Goal: Transaction & Acquisition: Download file/media

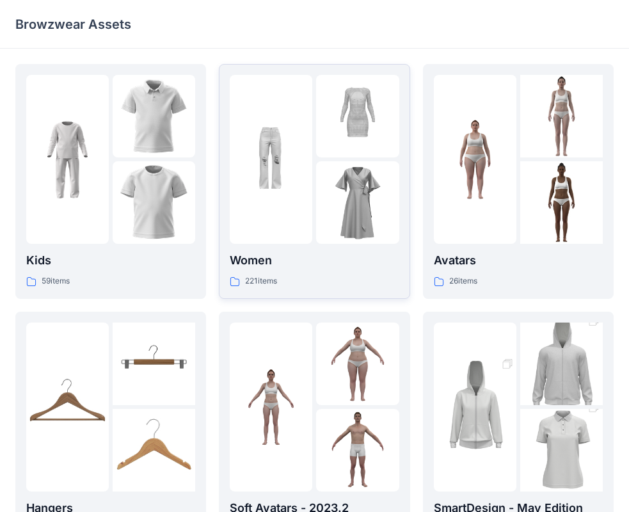
click at [285, 272] on div "Women 221 items" at bounding box center [314, 269] width 169 height 36
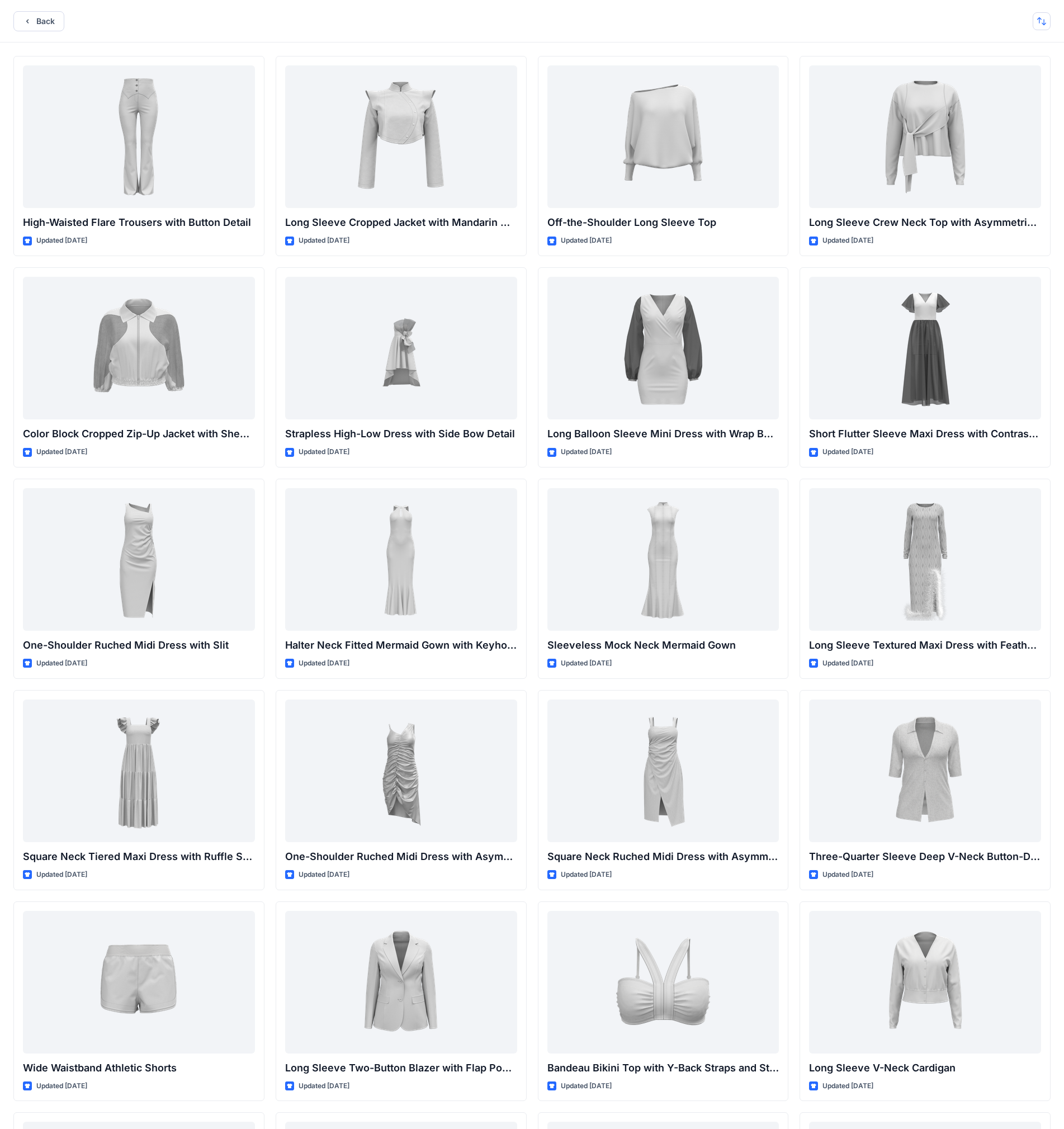
click at [558, 17] on button "button" at bounding box center [1041, 21] width 17 height 17
click at [558, 72] on p "A to Z" at bounding box center [1004, 74] width 71 height 11
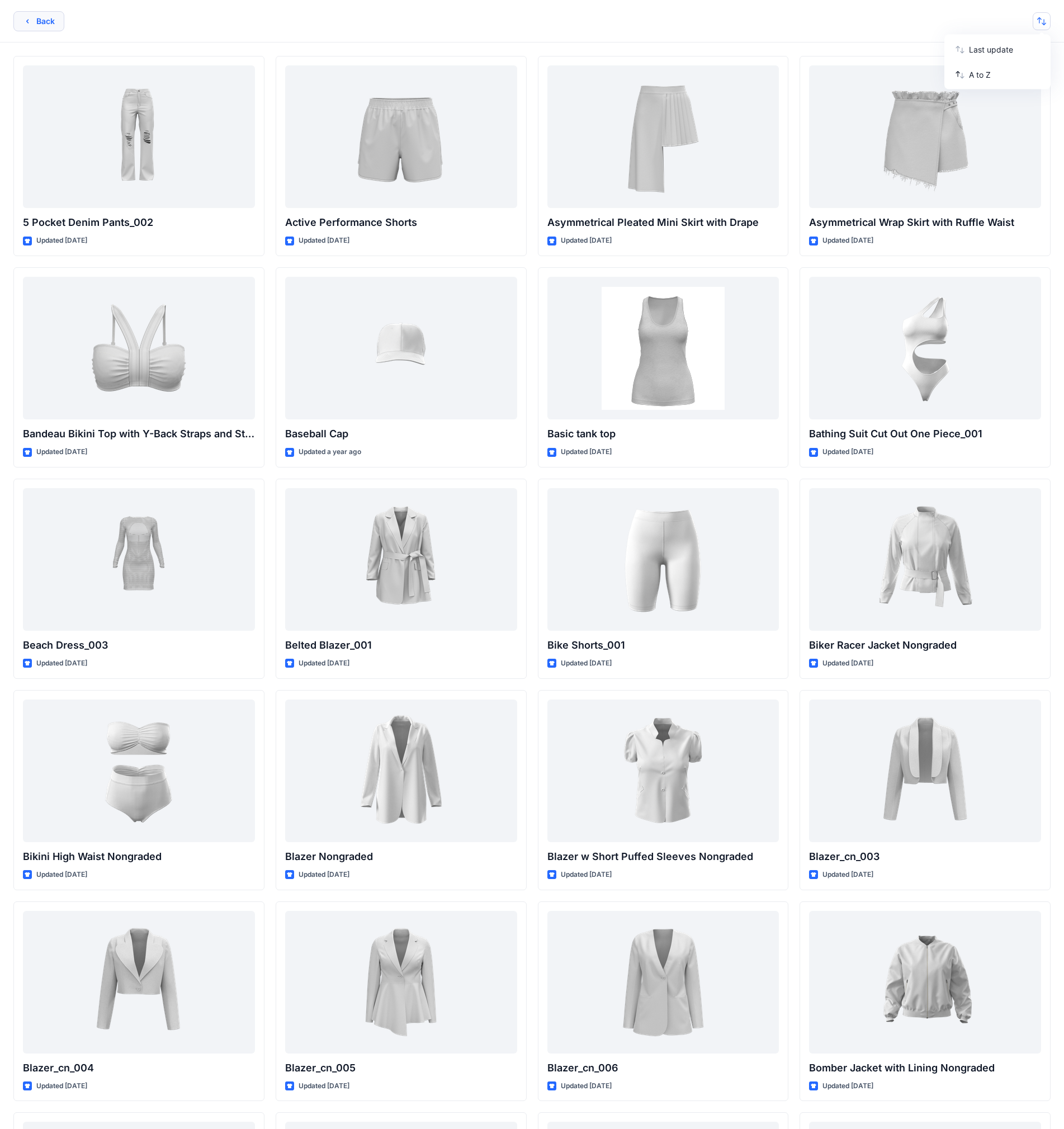
click at [42, 19] on button "Back" at bounding box center [38, 21] width 51 height 20
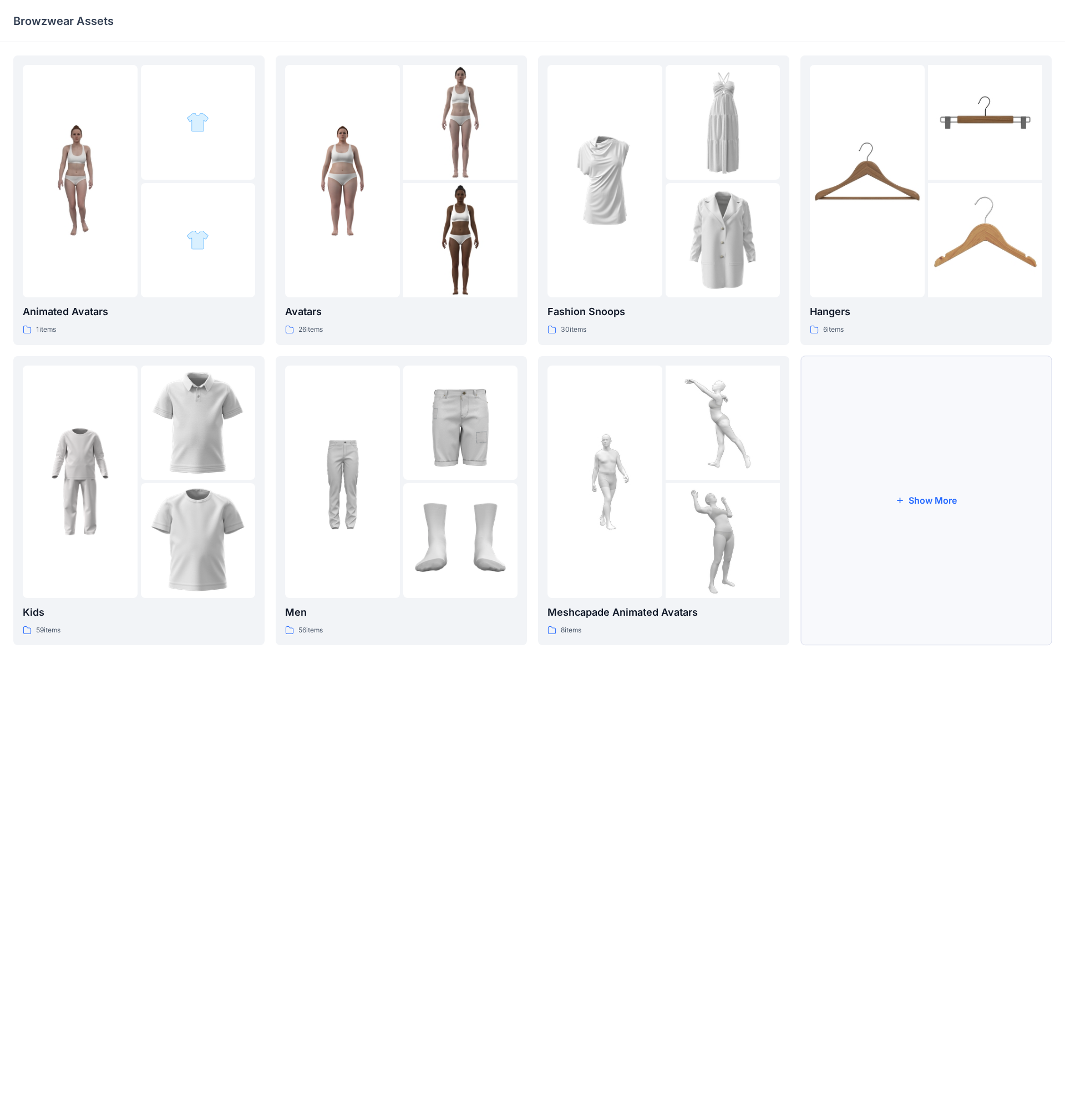
click at [554, 443] on button "Show More" at bounding box center [925, 501] width 251 height 290
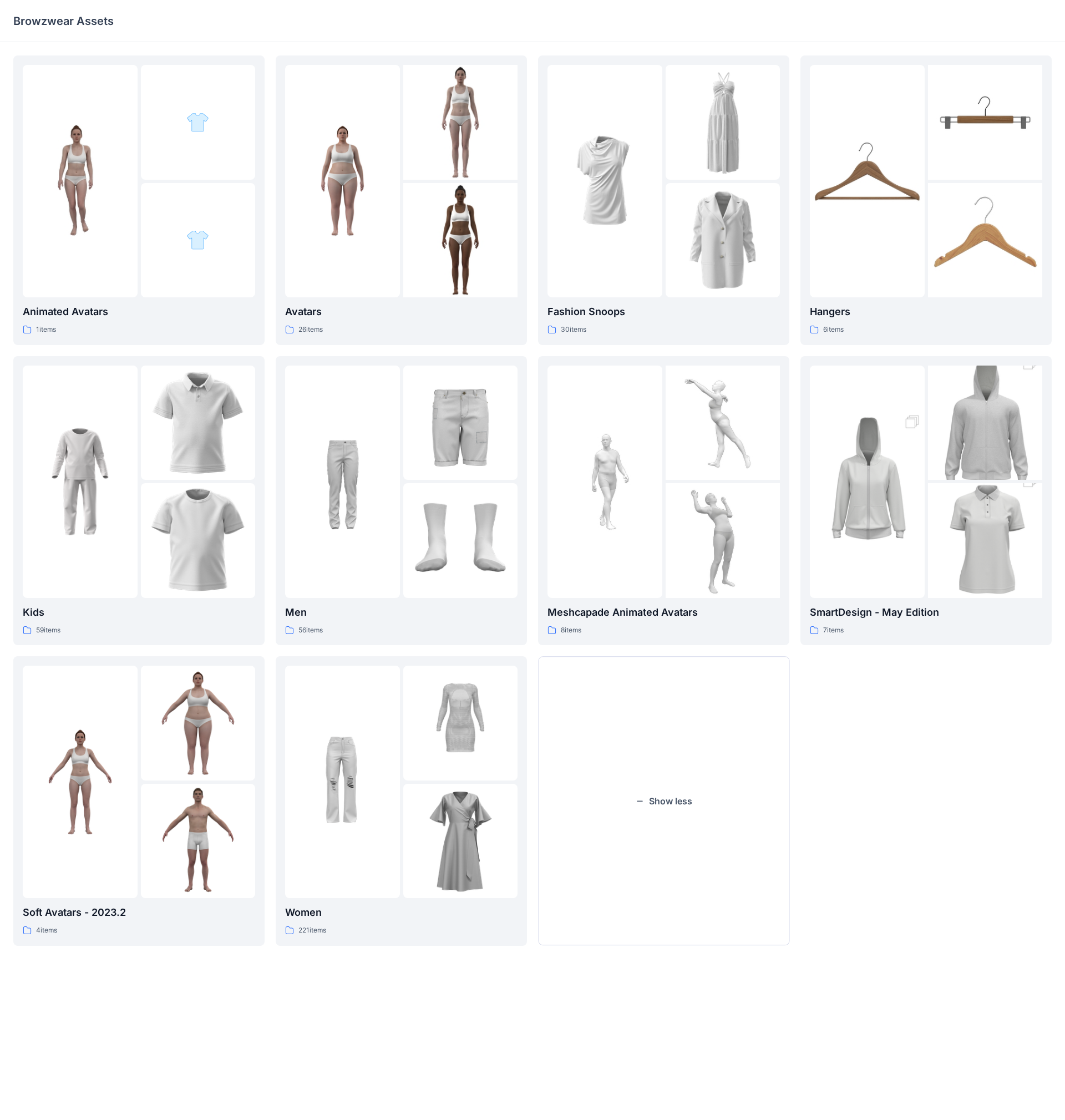
click at [12, 295] on div "Animated Avatars 1 items Kids 59 items Soft Avatars - 2023.2 4 items Avatars 26…" at bounding box center [532, 563] width 1065 height 1042
click at [554, 348] on div "Animated Avatars 1 items Kids 59 items Soft Avatars - 2023.2 4 items Avatars 26…" at bounding box center [532, 500] width 1038 height 890
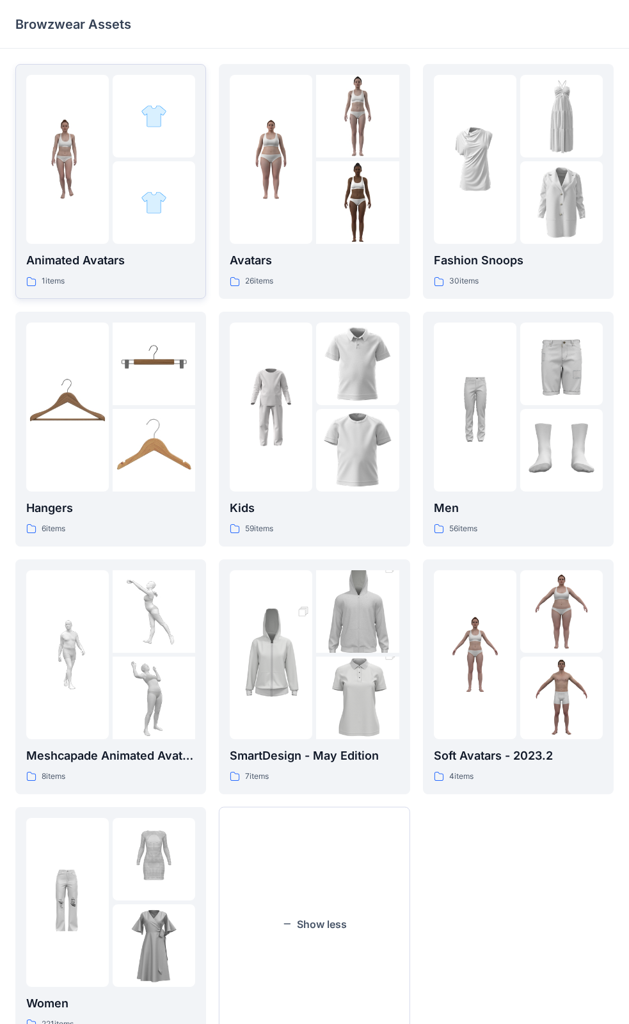
scroll to position [53, 0]
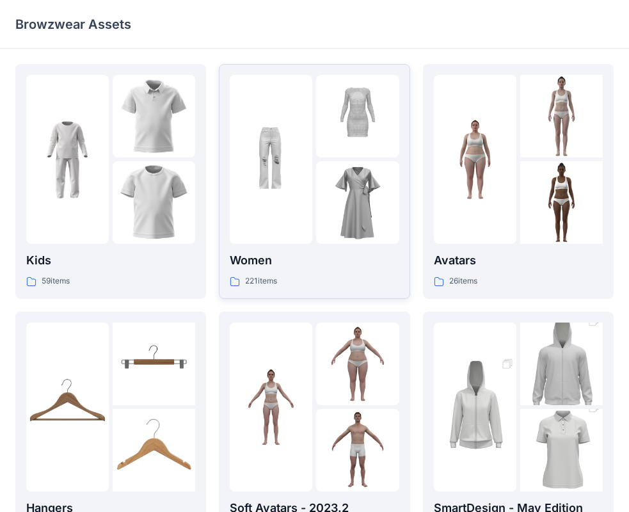
click at [311, 264] on p "Women" at bounding box center [314, 260] width 169 height 18
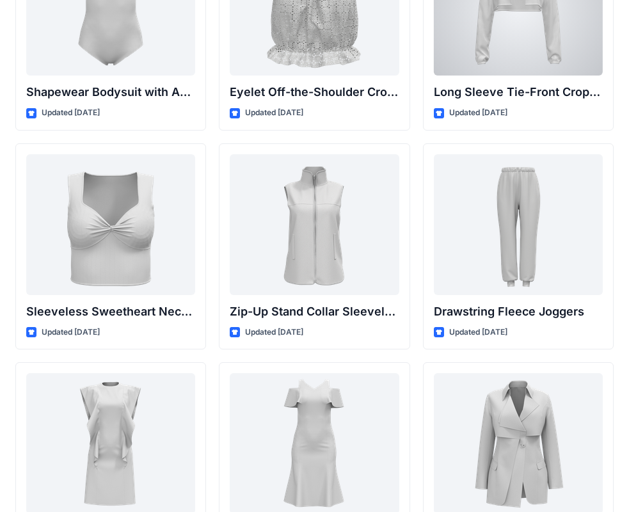
scroll to position [4432, 0]
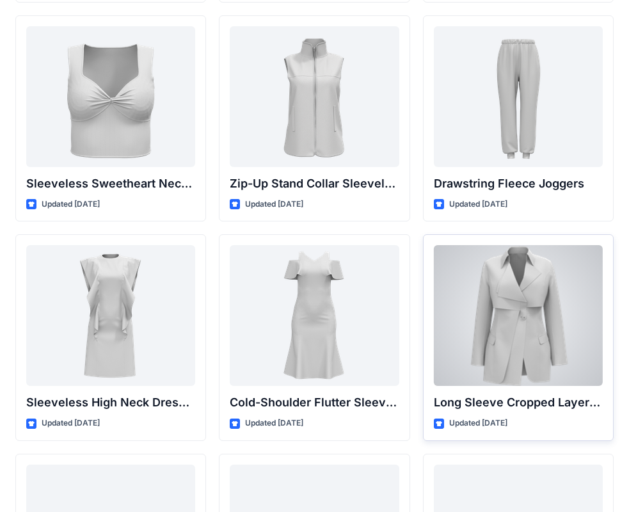
click at [551, 369] on div at bounding box center [518, 315] width 169 height 141
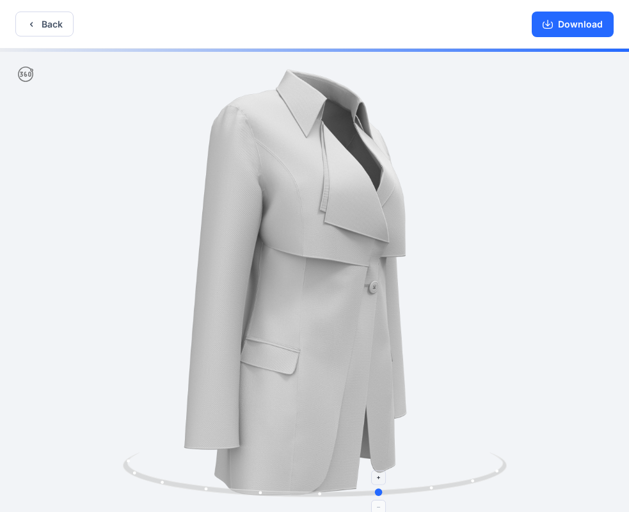
drag, startPoint x: 314, startPoint y: 491, endPoint x: 387, endPoint y: 494, distance: 73.0
click at [383, 494] on circle at bounding box center [380, 492] width 8 height 8
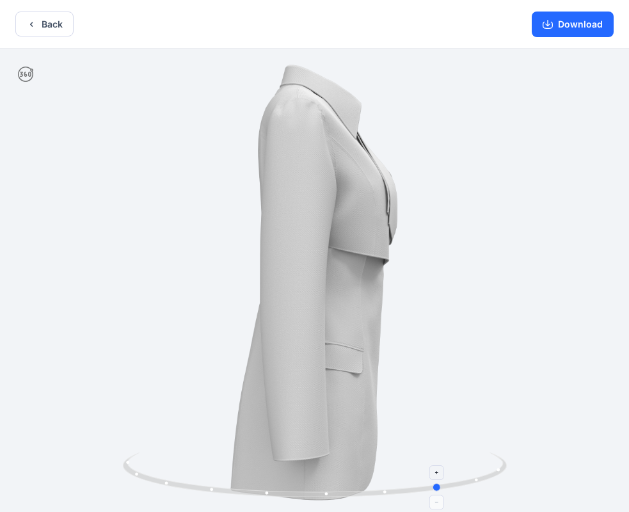
drag, startPoint x: 387, startPoint y: 494, endPoint x: 458, endPoint y: 484, distance: 71.1
click at [458, 484] on icon at bounding box center [316, 476] width 387 height 48
click at [497, 458] on icon at bounding box center [316, 476] width 387 height 48
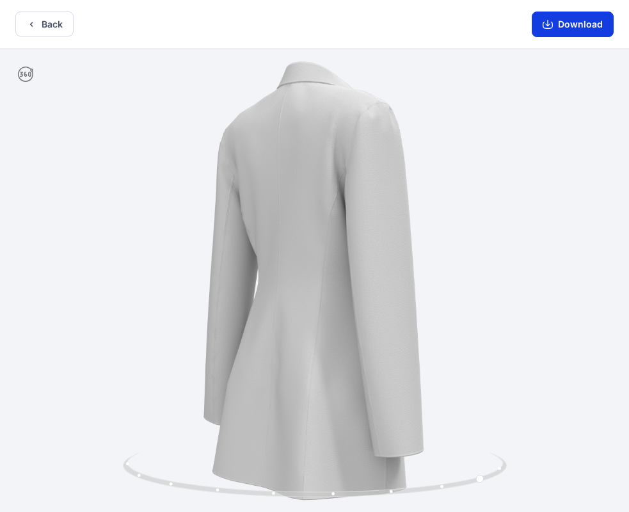
click at [598, 30] on button "Download" at bounding box center [573, 25] width 82 height 26
click at [573, 24] on button "Download" at bounding box center [573, 25] width 82 height 26
